Goal: Register for event/course

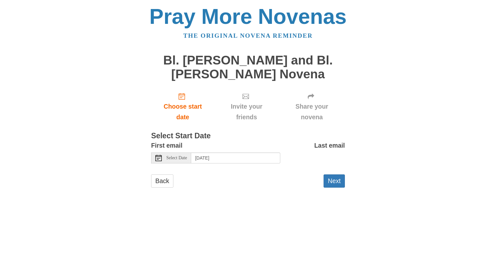
click at [159, 159] on use at bounding box center [158, 158] width 6 height 6
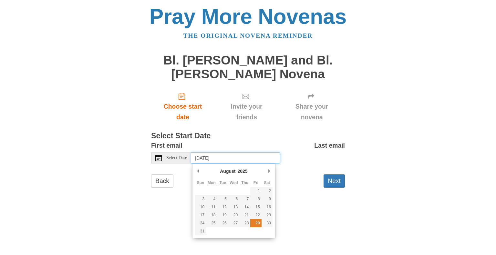
type input "Friday, August 29th"
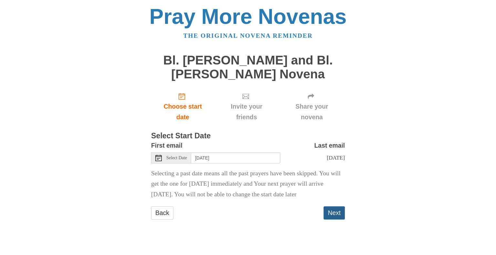
click at [331, 220] on button "Next" at bounding box center [334, 213] width 21 height 13
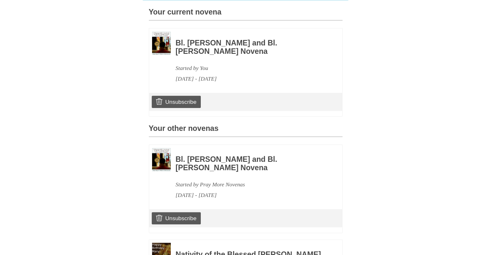
scroll to position [187, 0]
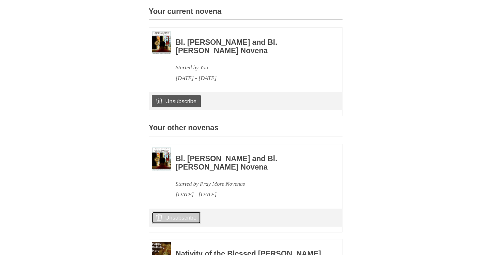
click at [183, 224] on link "Unsubscribe" at bounding box center [176, 218] width 49 height 12
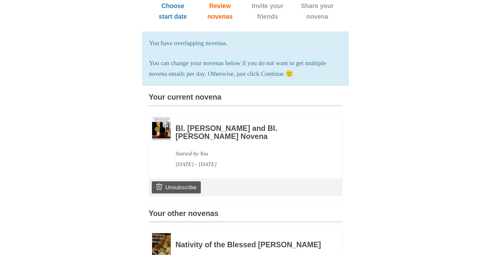
scroll to position [132, 0]
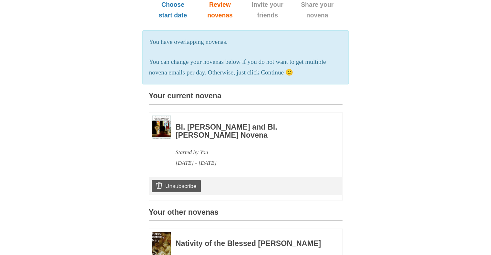
click at [203, 140] on h3 "Bl. [PERSON_NAME] and Bl. [PERSON_NAME] Novena" at bounding box center [250, 131] width 149 height 16
click at [163, 139] on img at bounding box center [161, 128] width 19 height 24
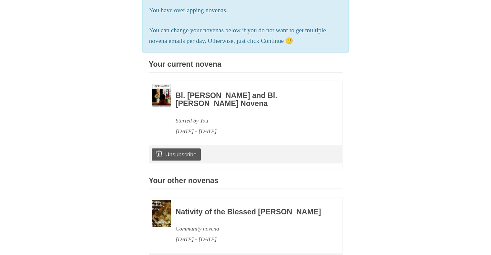
scroll to position [164, 0]
click at [200, 109] on h3 "Bl. [PERSON_NAME] and Bl. [PERSON_NAME] Novena" at bounding box center [250, 100] width 149 height 16
click at [211, 108] on h3 "Bl. [PERSON_NAME] and Bl. [PERSON_NAME] Novena" at bounding box center [250, 100] width 149 height 16
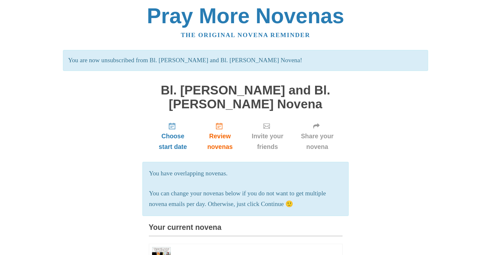
scroll to position [0, 0]
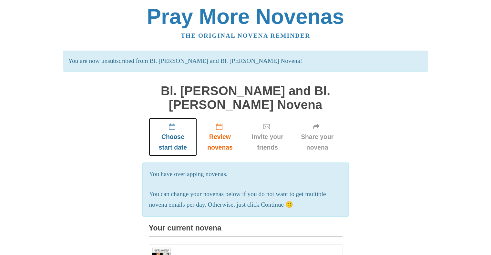
click at [172, 128] on icon "Choose start date" at bounding box center [172, 127] width 6 height 6
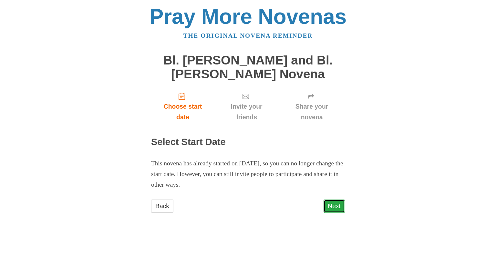
click at [336, 207] on link "Next" at bounding box center [334, 206] width 21 height 13
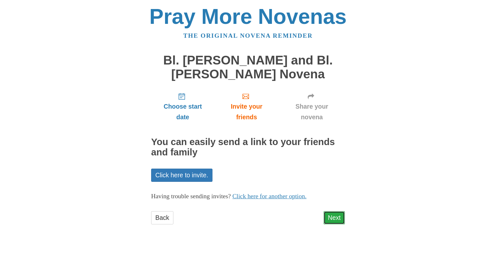
click at [336, 219] on link "Next" at bounding box center [334, 218] width 21 height 13
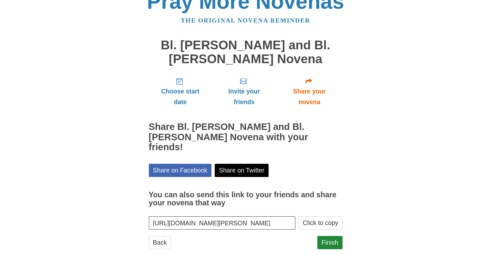
scroll to position [17, 0]
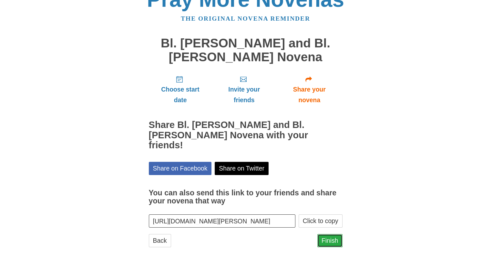
click at [329, 234] on link "Finish" at bounding box center [330, 240] width 25 height 13
